Goal: Task Accomplishment & Management: Complete application form

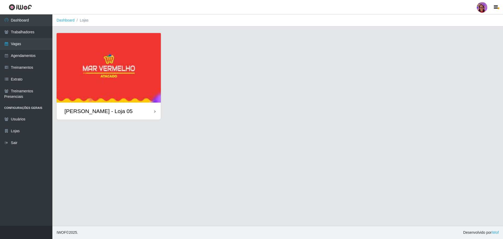
click at [151, 108] on div "[PERSON_NAME] - Loja 05" at bounding box center [109, 110] width 104 height 17
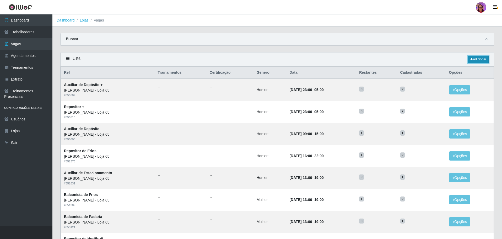
click at [479, 59] on link "Adicionar" at bounding box center [478, 59] width 21 height 7
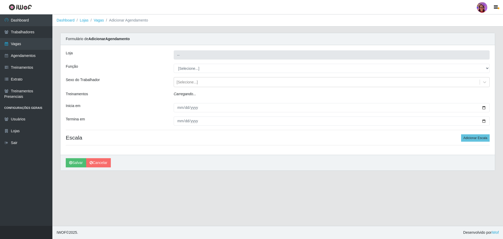
type input "[PERSON_NAME] - Loja 05"
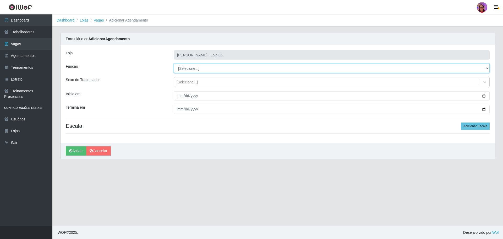
click at [208, 69] on select "[Selecione...] ASG ASG + ASG ++ Auxiliar de Depósito Auxiliar de Depósito + Aux…" at bounding box center [332, 68] width 316 height 9
select select "22"
click at [174, 64] on select "[Selecione...] ASG ASG + ASG ++ Auxiliar de Depósito Auxiliar de Depósito + Aux…" at bounding box center [332, 68] width 316 height 9
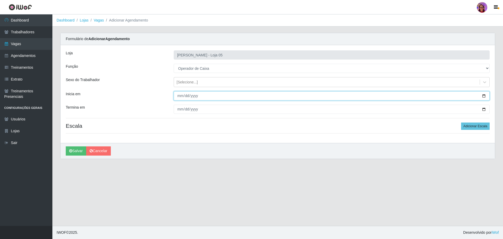
click at [486, 95] on input "Inicia em" at bounding box center [332, 95] width 316 height 9
type input "[DATE]"
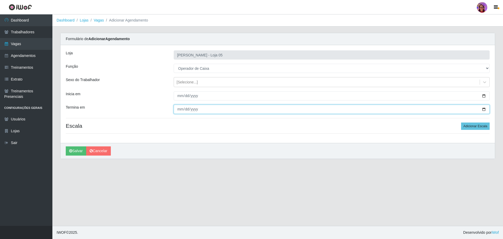
click at [485, 109] on input "Termina em" at bounding box center [332, 109] width 316 height 9
type input "[DATE]"
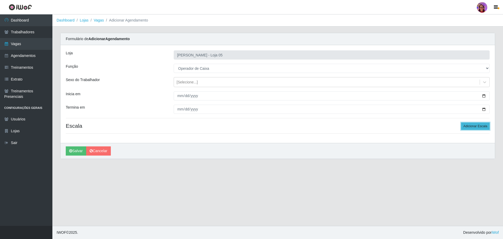
click at [475, 126] on button "Adicionar Escala" at bounding box center [475, 125] width 29 height 7
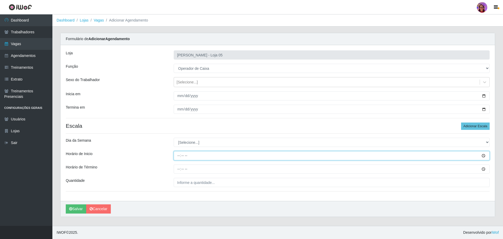
click at [176, 154] on input "Horário de Inicio" at bounding box center [332, 155] width 316 height 9
type input "09:20"
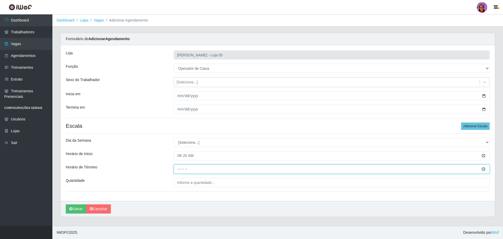
click at [175, 169] on input "Horário de Término" at bounding box center [332, 168] width 316 height 9
type input "15:20"
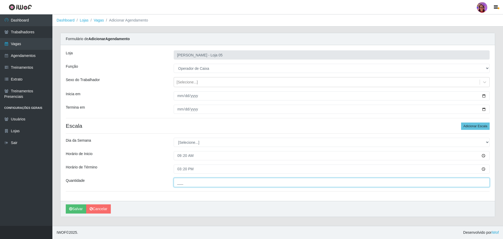
click at [196, 182] on input "___" at bounding box center [332, 182] width 316 height 9
type input "5__"
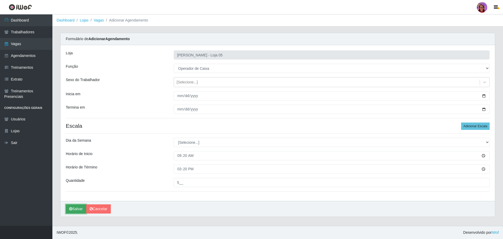
click at [75, 209] on button "Salvar" at bounding box center [76, 208] width 20 height 9
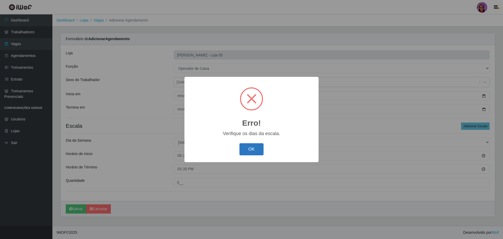
click at [241, 145] on button "OK" at bounding box center [252, 149] width 24 height 12
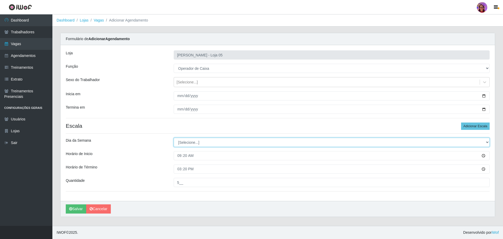
click at [193, 142] on select "[Selecione...] Segunda Terça Quarta Quinta Sexta Sábado Domingo" at bounding box center [332, 142] width 316 height 9
select select "1"
click at [174, 138] on select "[Selecione...] Segunda Terça Quarta Quinta Sexta Sábado Domingo" at bounding box center [332, 142] width 316 height 9
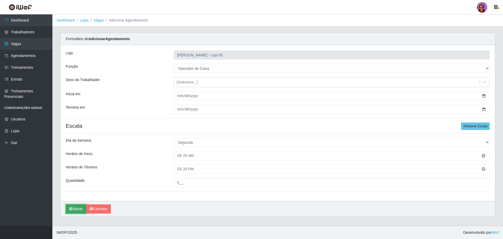
click at [75, 207] on button "Salvar" at bounding box center [76, 208] width 20 height 9
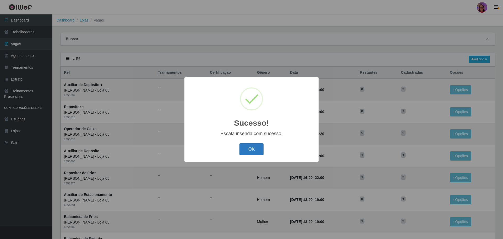
click at [247, 147] on button "OK" at bounding box center [252, 149] width 24 height 12
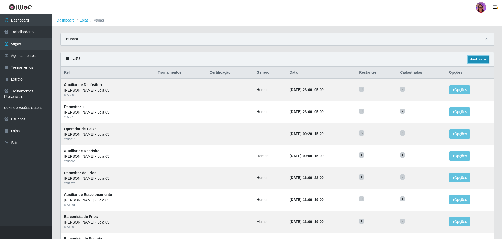
click at [484, 57] on link "Adicionar" at bounding box center [478, 59] width 21 height 7
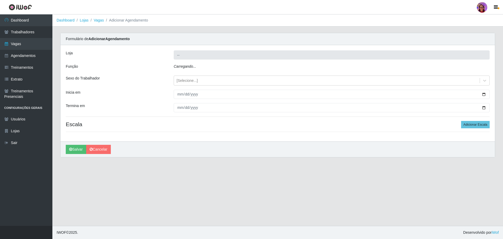
type input "[PERSON_NAME] - Loja 05"
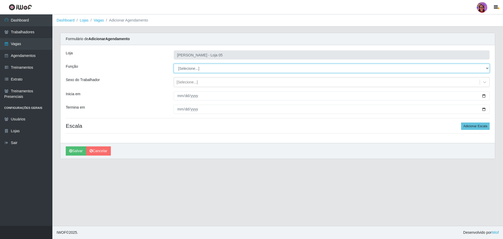
click at [186, 66] on select "[Selecione...] ASG ASG + ASG ++ Auxiliar de Depósito Auxiliar de Depósito + Aux…" at bounding box center [332, 68] width 316 height 9
select select "22"
click at [174, 64] on select "[Selecione...] ASG ASG + ASG ++ Auxiliar de Depósito Auxiliar de Depósito + Aux…" at bounding box center [332, 68] width 316 height 9
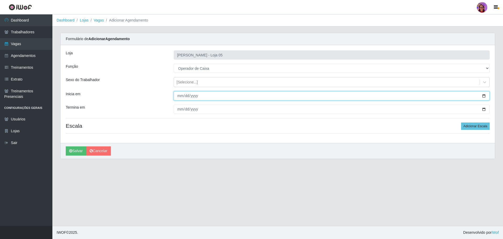
click at [483, 94] on input "Inicia em" at bounding box center [332, 95] width 316 height 9
type input "[DATE]"
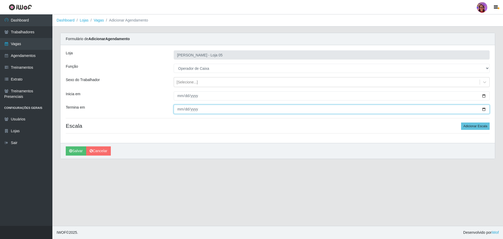
drag, startPoint x: 483, startPoint y: 109, endPoint x: 312, endPoint y: 114, distance: 171.5
click at [482, 109] on input "Termina em" at bounding box center [332, 109] width 316 height 9
type input "[DATE]"
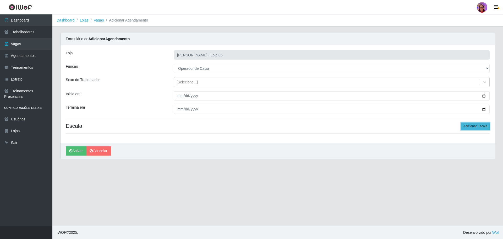
drag, startPoint x: 476, startPoint y: 128, endPoint x: 259, endPoint y: 117, distance: 217.1
click at [474, 128] on button "Adicionar Escala" at bounding box center [475, 125] width 29 height 7
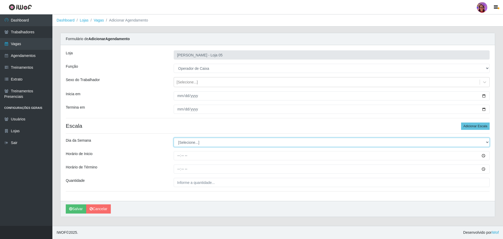
click at [195, 141] on select "[Selecione...] Segunda Terça Quarta Quinta Sexta Sábado Domingo" at bounding box center [332, 142] width 316 height 9
select select "1"
click at [174, 138] on select "[Selecione...] Segunda Terça Quarta Quinta Sexta Sábado Domingo" at bounding box center [332, 142] width 316 height 9
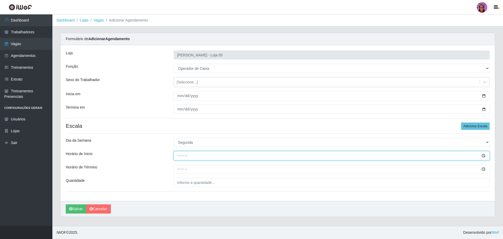
click at [175, 156] on input "Horário de Inicio" at bounding box center [332, 155] width 316 height 9
type input "16:20"
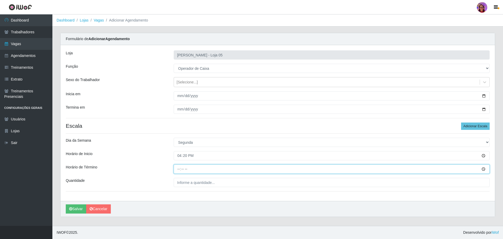
click at [177, 167] on input "Horário de Término" at bounding box center [332, 168] width 316 height 9
type input "22:20"
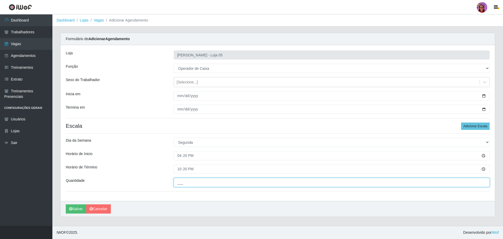
click at [189, 181] on input "___" at bounding box center [332, 182] width 316 height 9
type input "3__"
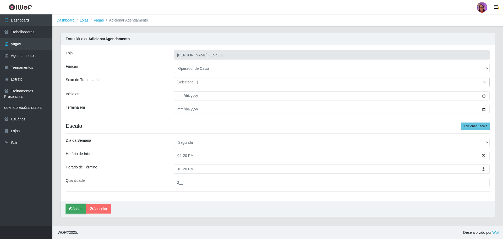
click at [70, 208] on icon "submit" at bounding box center [70, 209] width 3 height 4
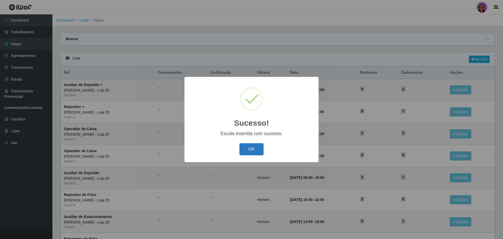
click at [249, 149] on button "OK" at bounding box center [252, 149] width 24 height 12
